Goal: Check status: Check status

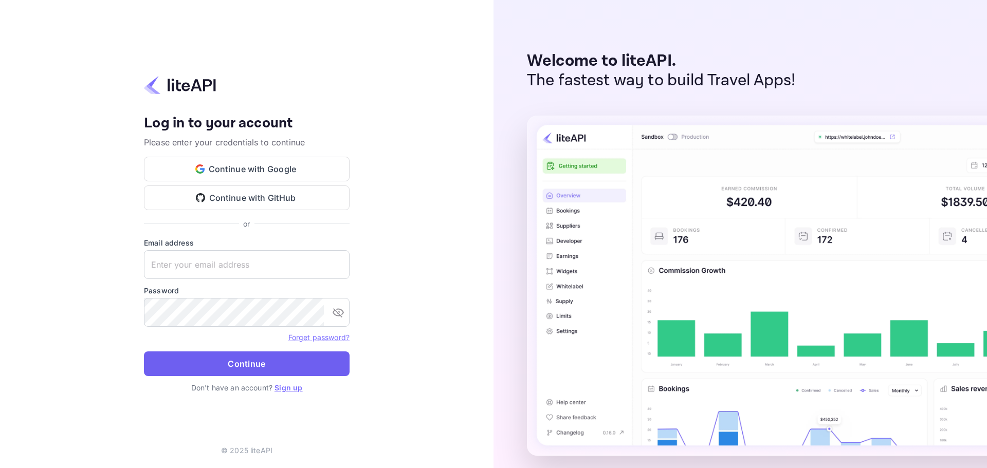
type input "ivanorlov251999@gmail.com"
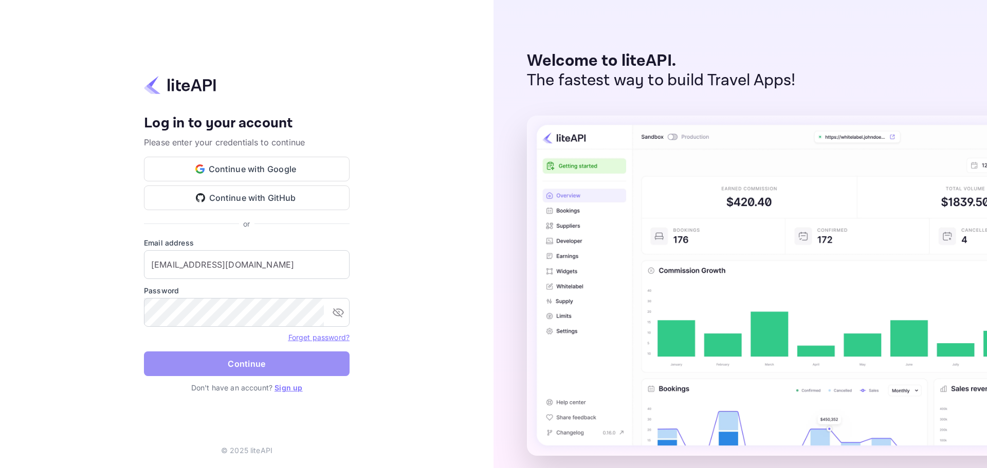
click at [269, 366] on button "Continue" at bounding box center [247, 364] width 206 height 25
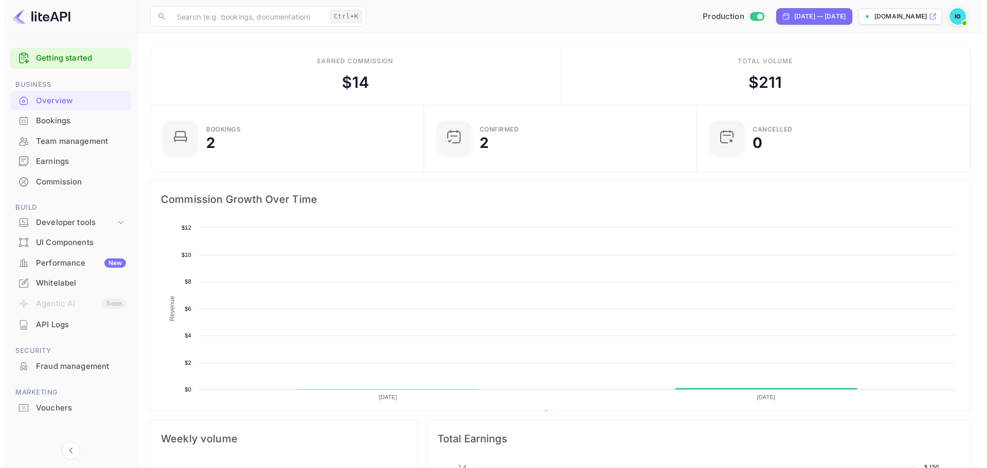
scroll to position [159, 259]
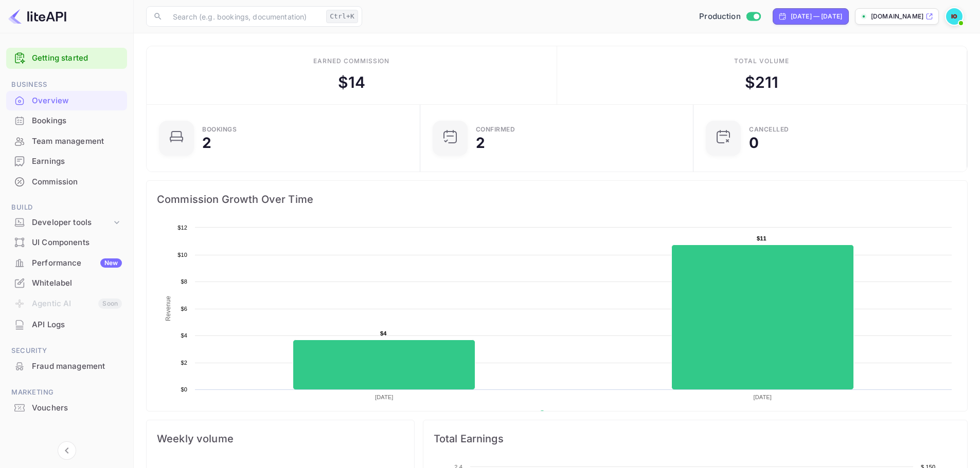
drag, startPoint x: 0, startPoint y: 0, endPoint x: 51, endPoint y: 109, distance: 120.1
click at [51, 109] on div "Getting started Business Overview Bookings Team management Earnings Commission …" at bounding box center [490, 403] width 980 height 806
click at [56, 264] on div "Performance New" at bounding box center [77, 264] width 90 height 12
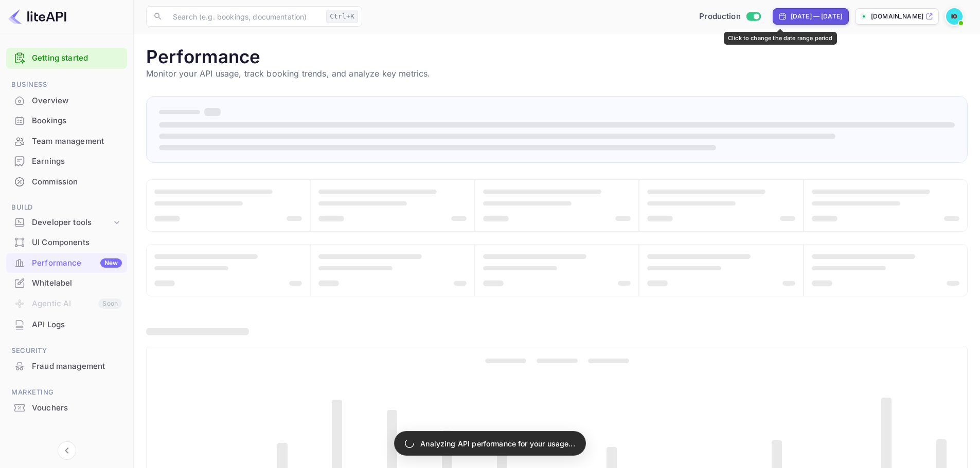
click at [790, 17] on div "[DATE] — [DATE]" at bounding box center [815, 16] width 51 height 9
select select "6"
select select "2025"
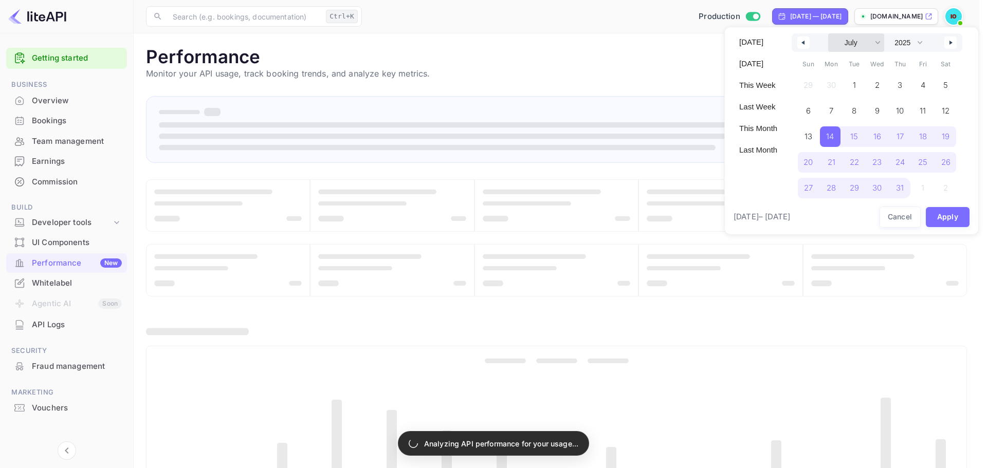
click at [857, 35] on select "January February March April May June July August September October November De…" at bounding box center [856, 42] width 56 height 19
select select "7"
click at [828, 33] on select "January February March April May June July August September October November De…" at bounding box center [856, 42] width 56 height 19
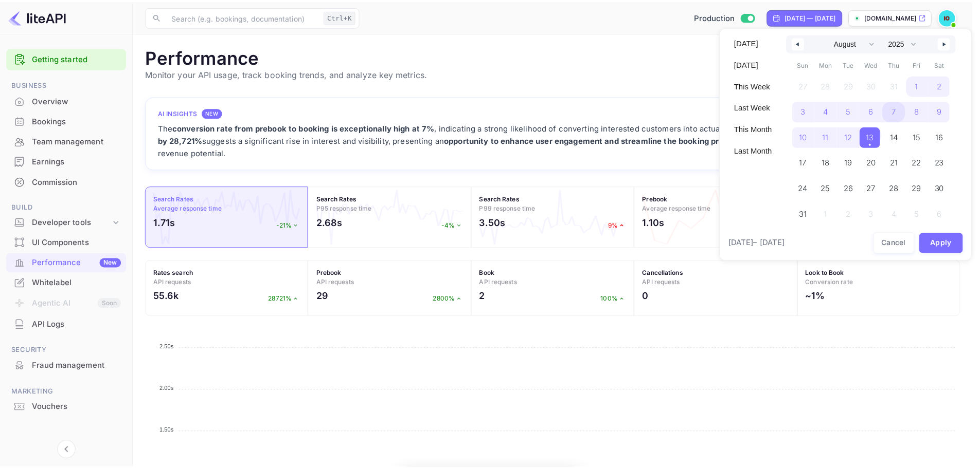
scroll to position [257, 814]
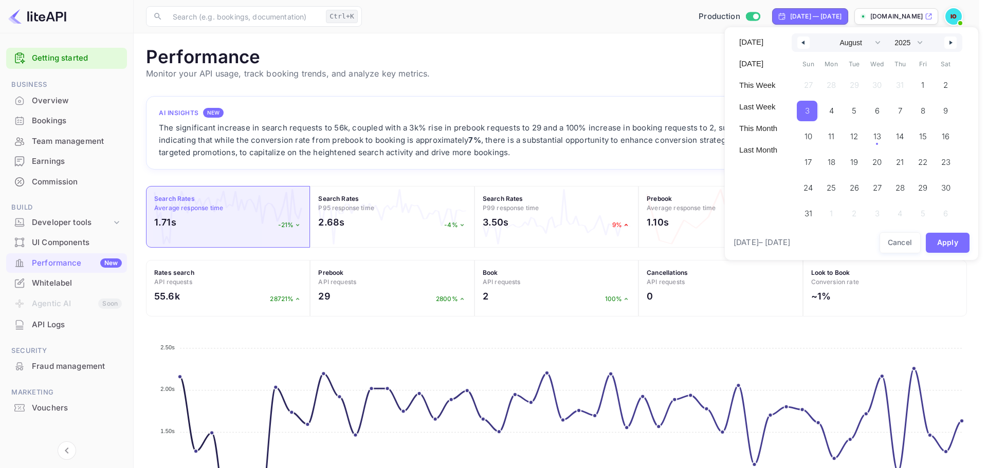
click at [812, 110] on span "3" at bounding box center [807, 111] width 21 height 21
click at [877, 142] on span "13" at bounding box center [878, 137] width 8 height 19
click at [956, 245] on button "Apply" at bounding box center [948, 243] width 44 height 20
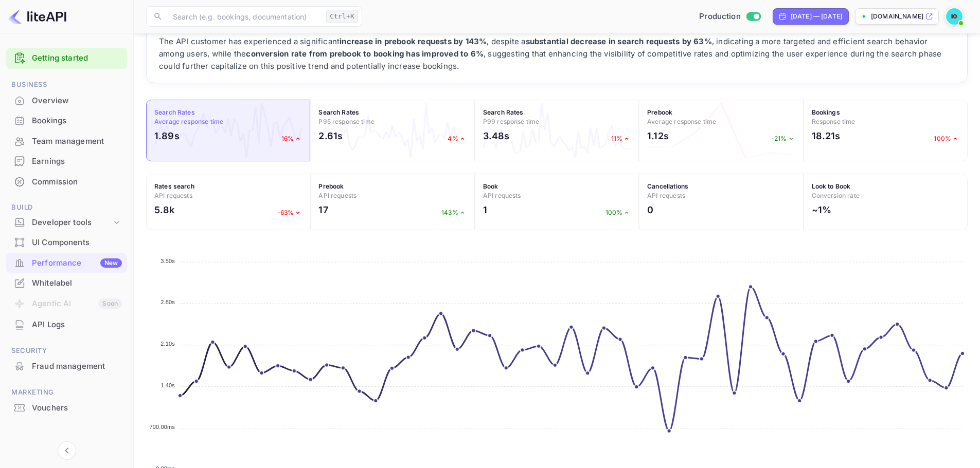
scroll to position [142, 0]
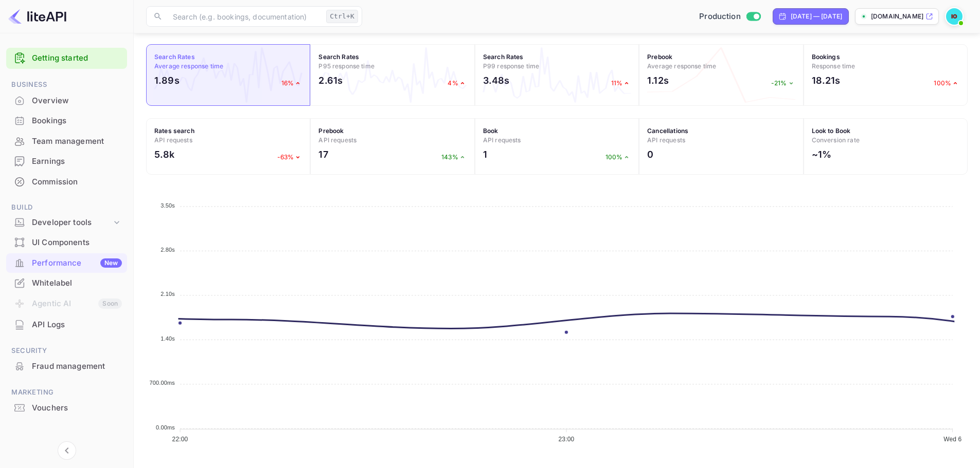
drag, startPoint x: 306, startPoint y: 207, endPoint x: 339, endPoint y: 187, distance: 39.0
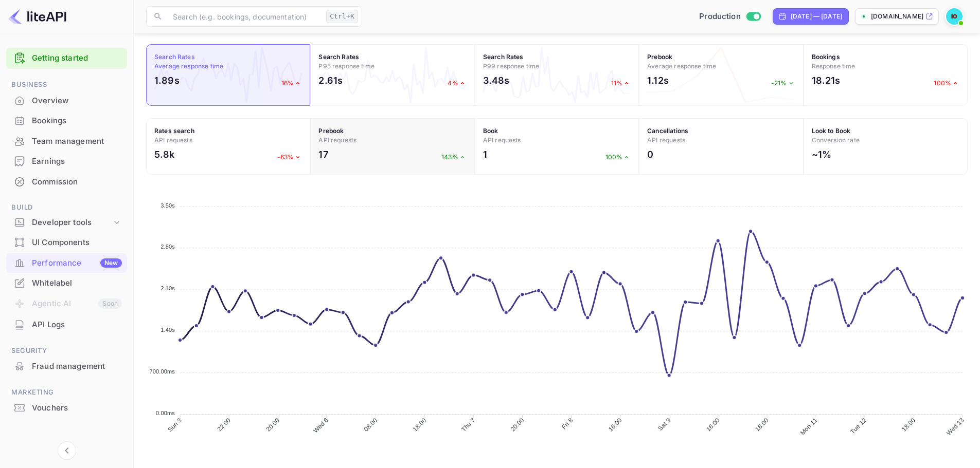
click at [350, 158] on div "17 143%" at bounding box center [392, 157] width 148 height 19
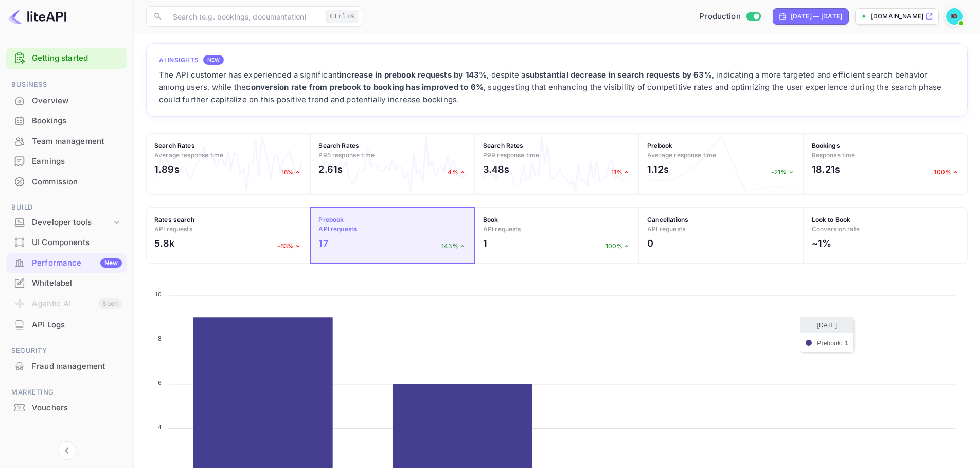
scroll to position [0, 0]
